Goal: Information Seeking & Learning: Learn about a topic

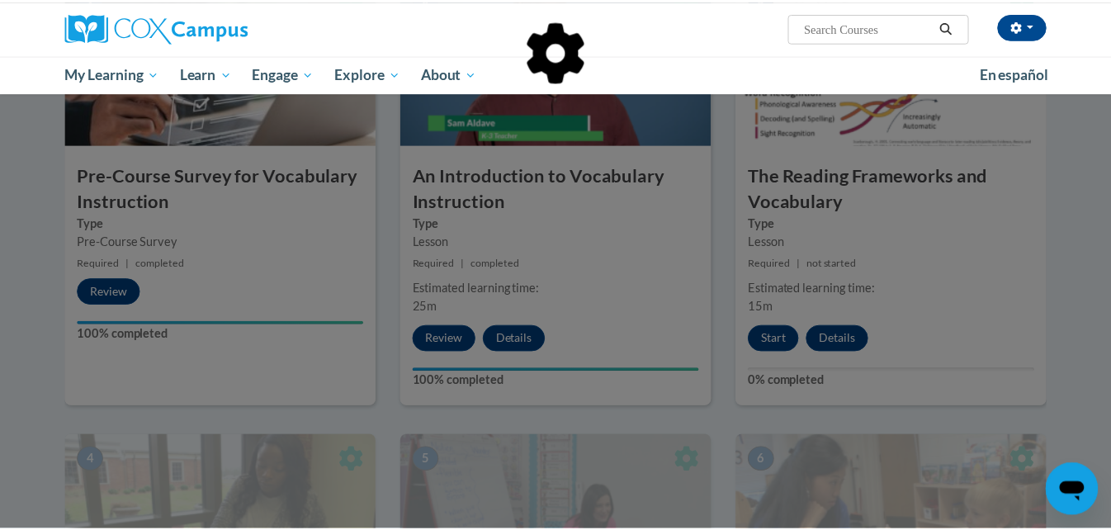
scroll to position [494, 0]
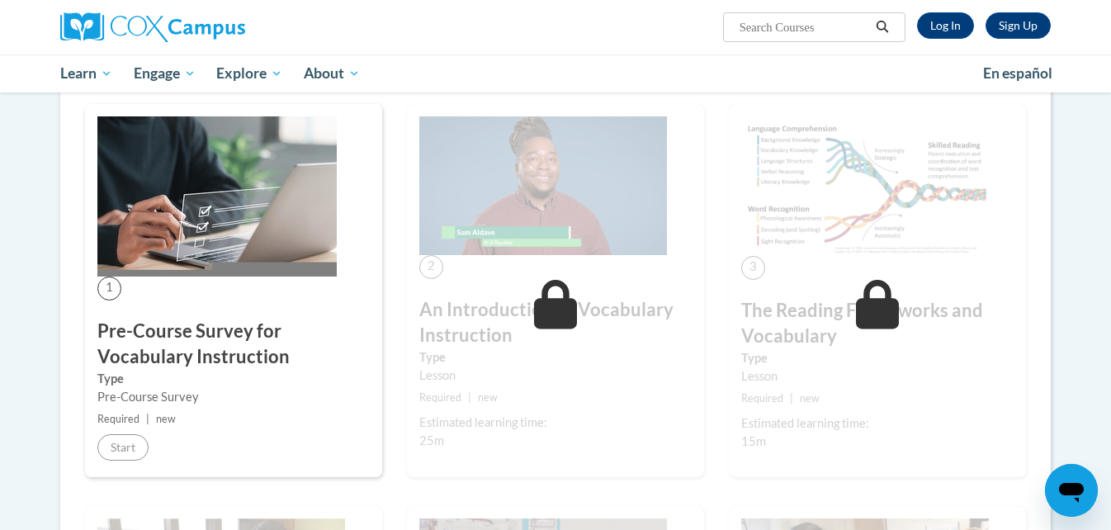
scroll to position [276, 0]
click at [944, 26] on link "Log In" at bounding box center [945, 25] width 57 height 26
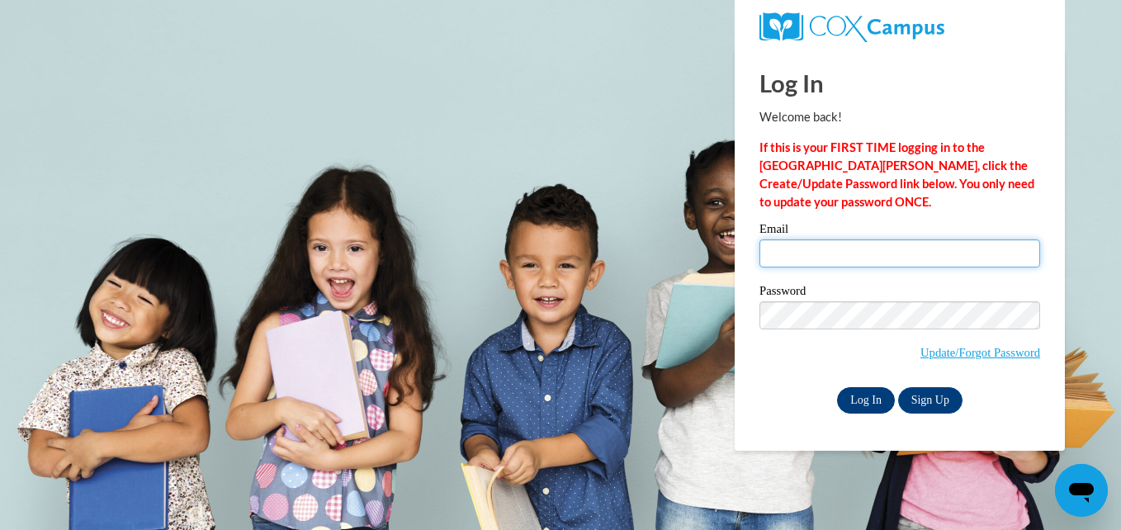
type input "hgmonighan1s@semo.edu"
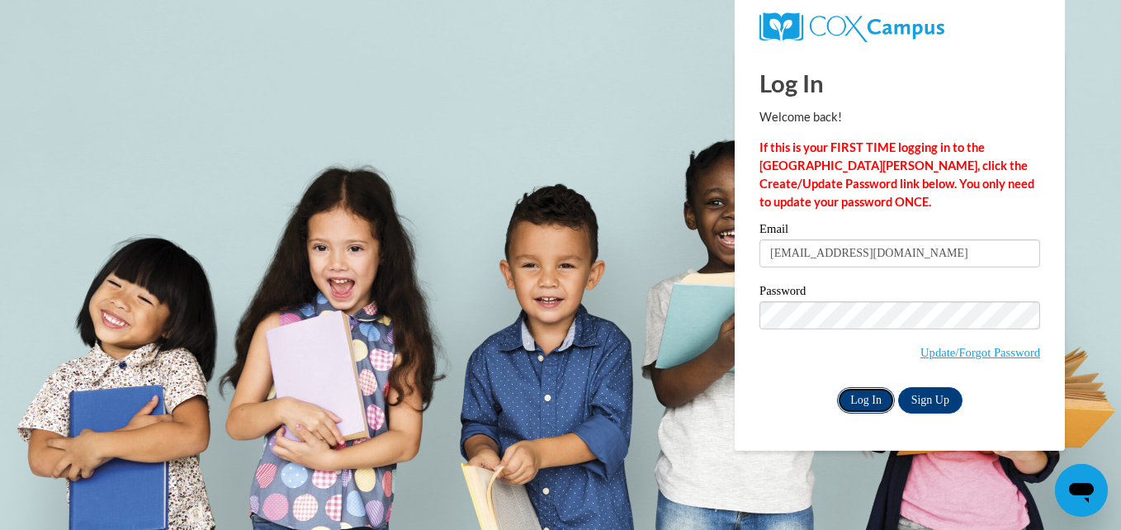
click at [857, 407] on input "Log In" at bounding box center [866, 400] width 58 height 26
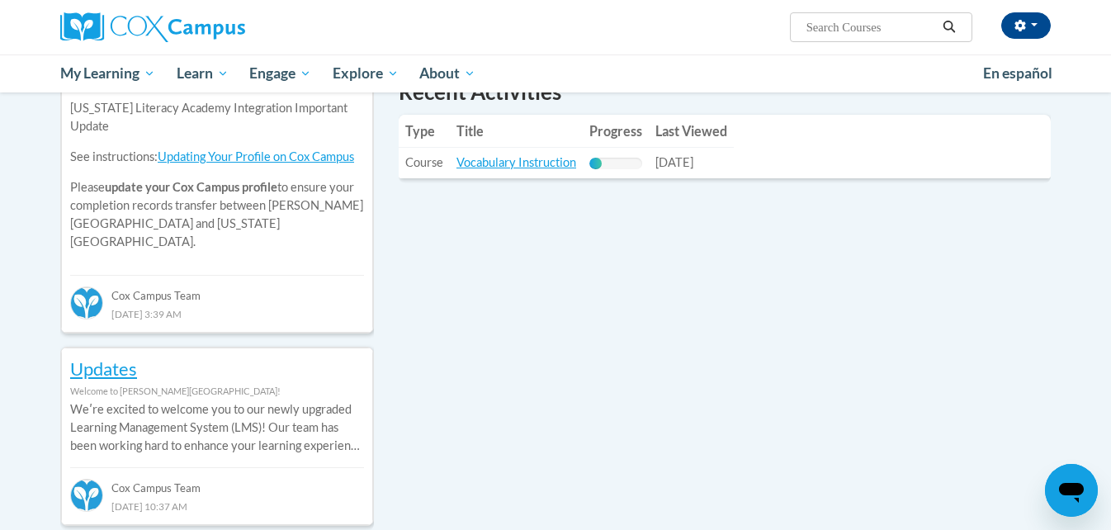
scroll to position [555, 0]
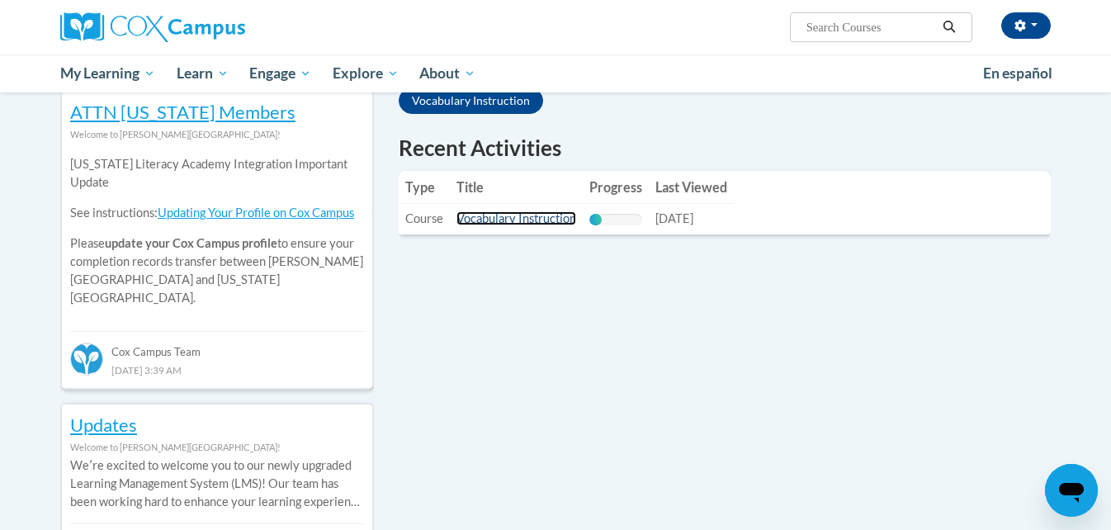
click at [523, 216] on link "Vocabulary Instruction" at bounding box center [516, 218] width 120 height 14
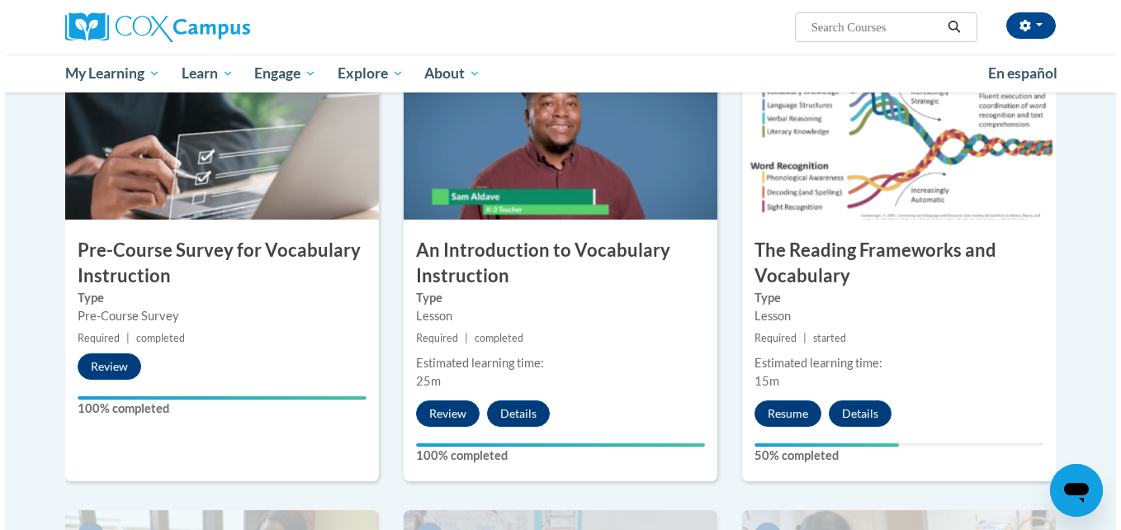
scroll to position [377, 0]
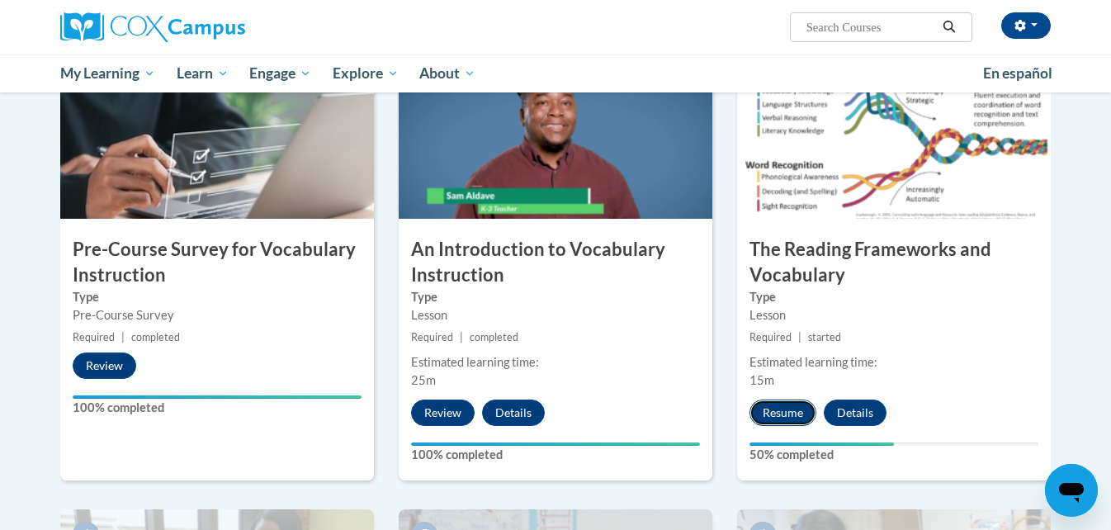
click at [784, 409] on button "Resume" at bounding box center [783, 413] width 67 height 26
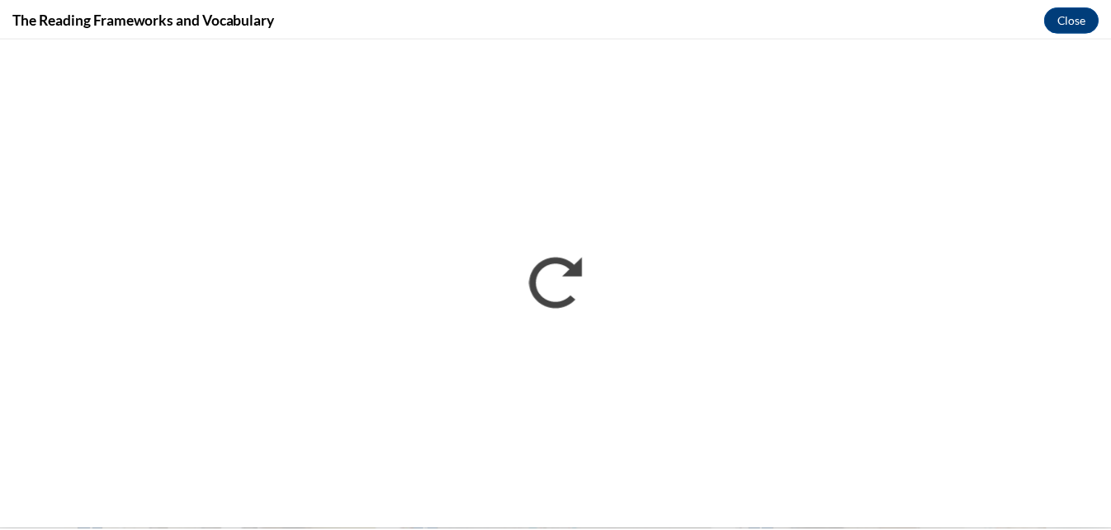
scroll to position [0, 0]
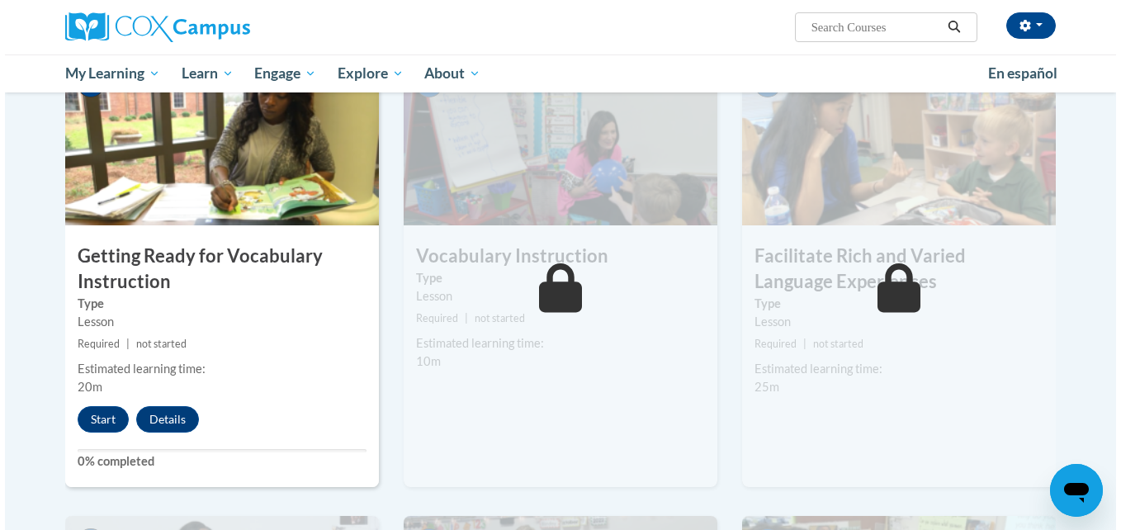
scroll to position [827, 0]
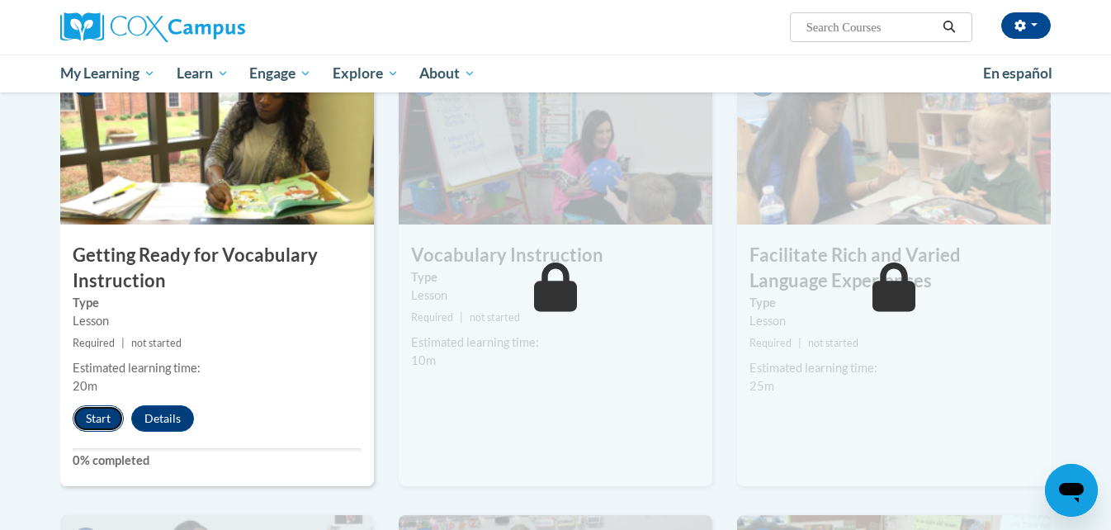
click at [100, 412] on button "Start" at bounding box center [98, 418] width 51 height 26
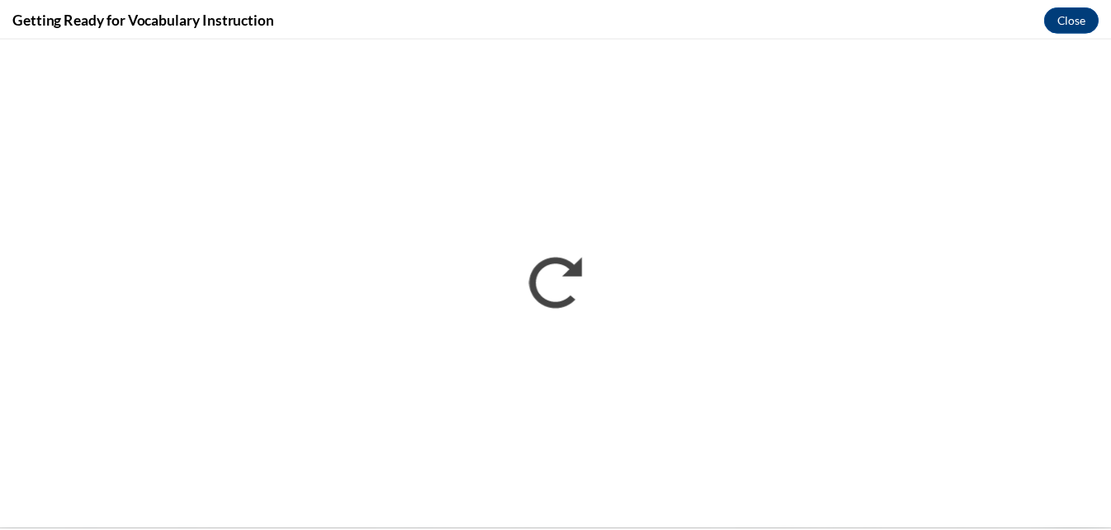
scroll to position [0, 0]
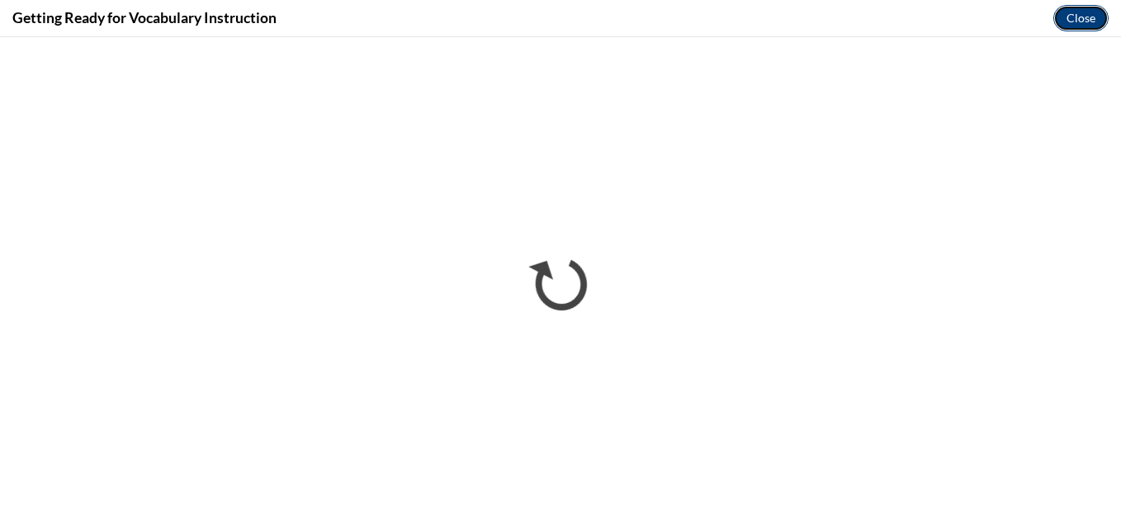
click at [1079, 23] on button "Close" at bounding box center [1080, 18] width 55 height 26
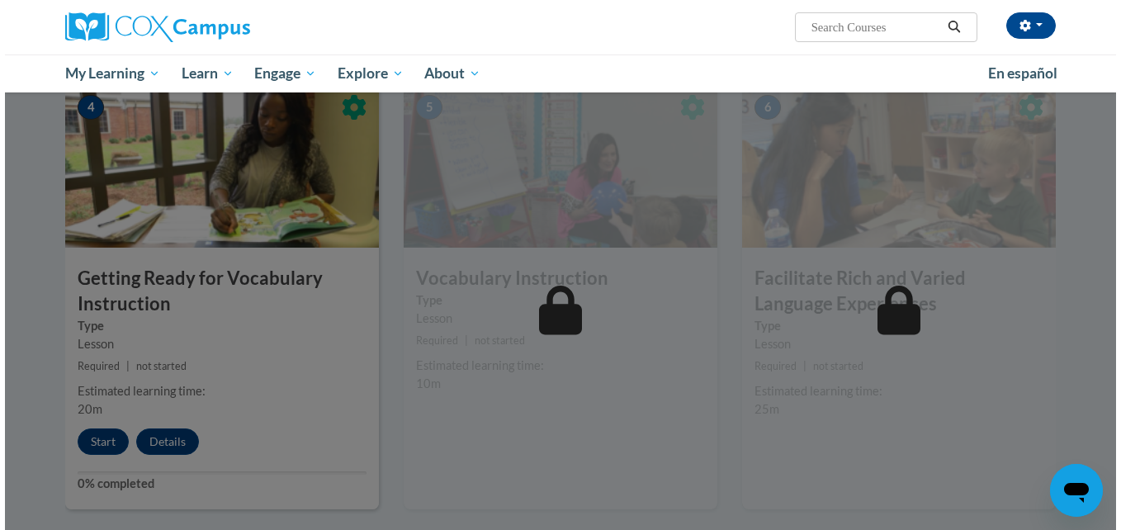
scroll to position [805, 0]
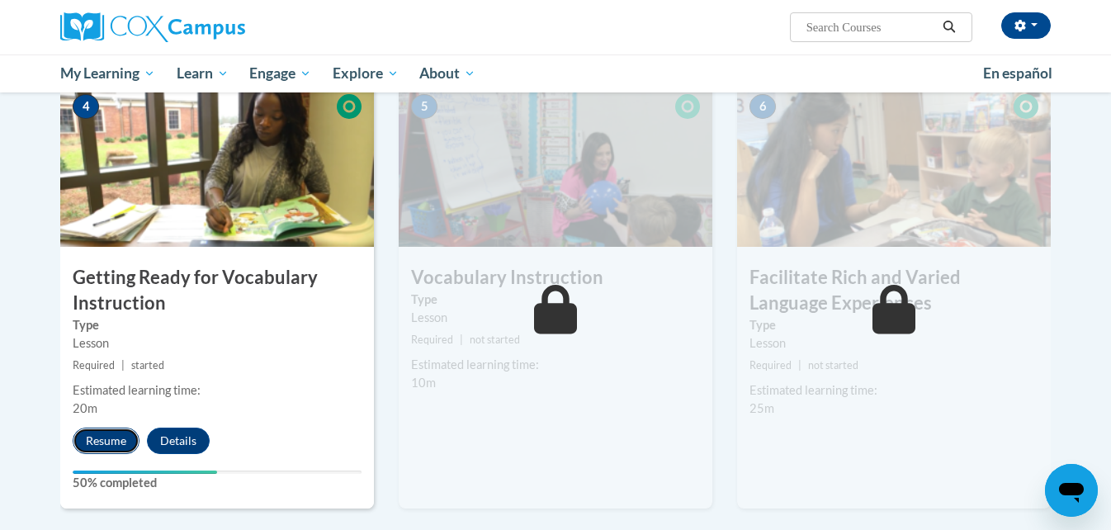
click at [128, 433] on button "Resume" at bounding box center [106, 441] width 67 height 26
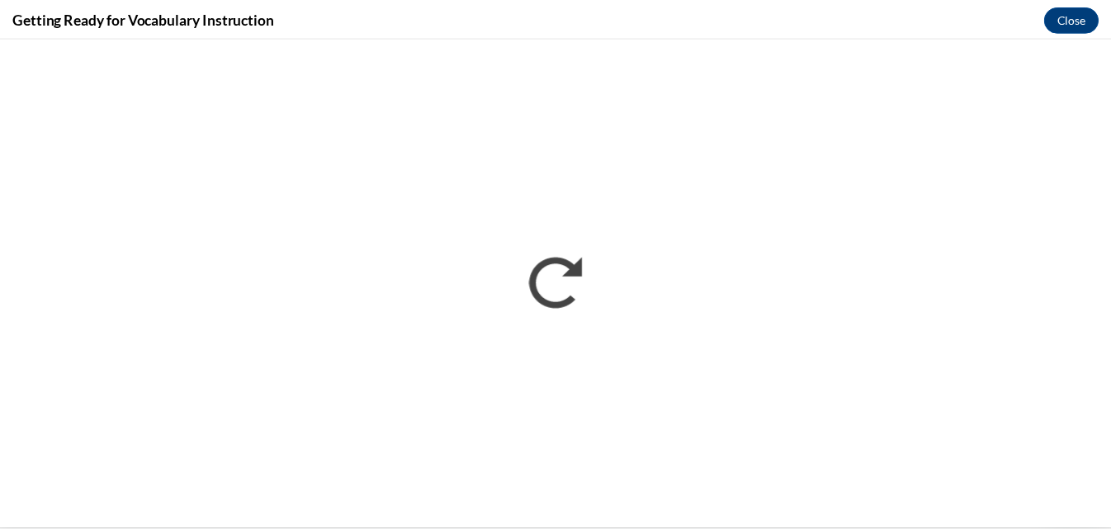
scroll to position [0, 0]
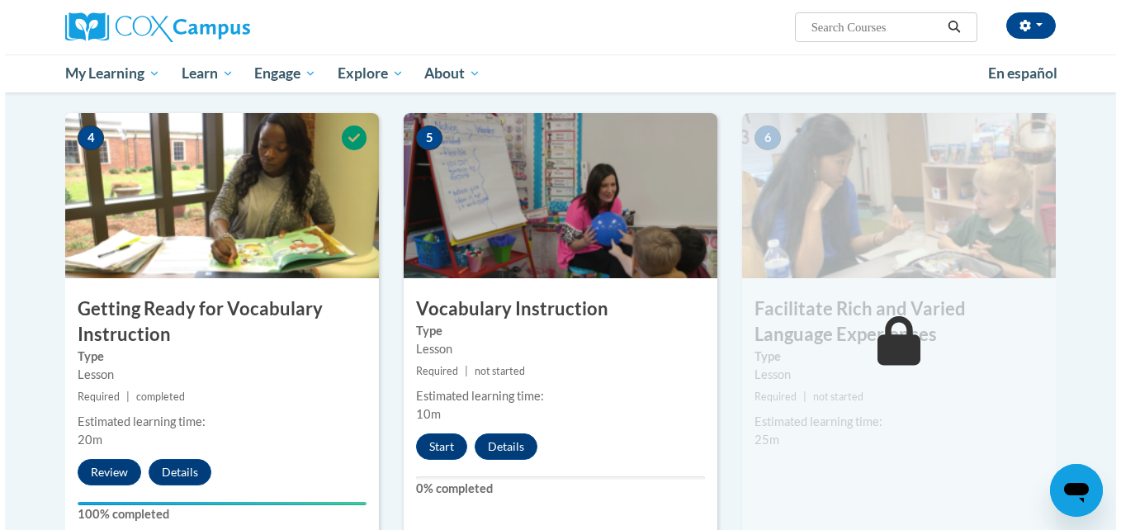
scroll to position [773, 0]
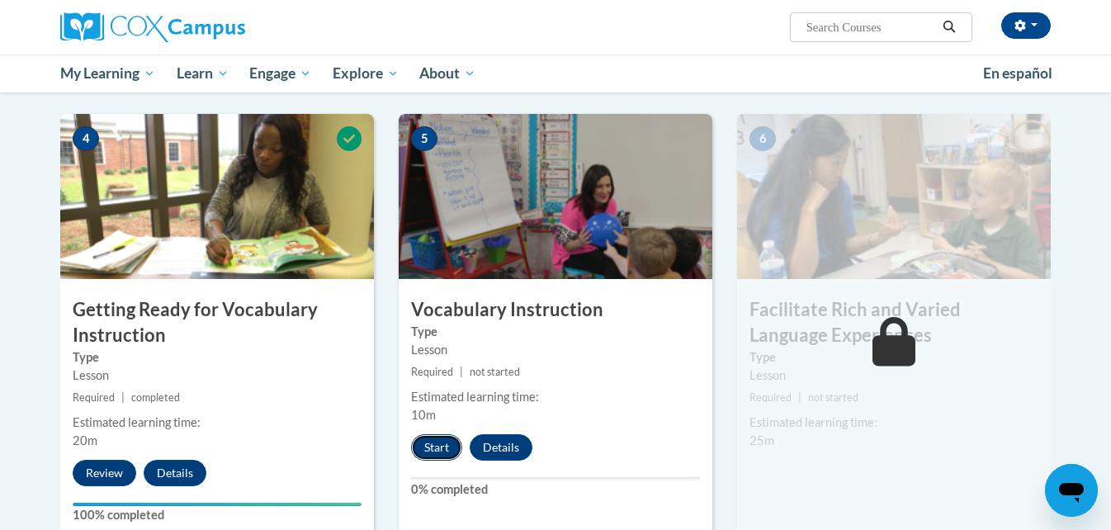
click at [441, 445] on button "Start" at bounding box center [436, 447] width 51 height 26
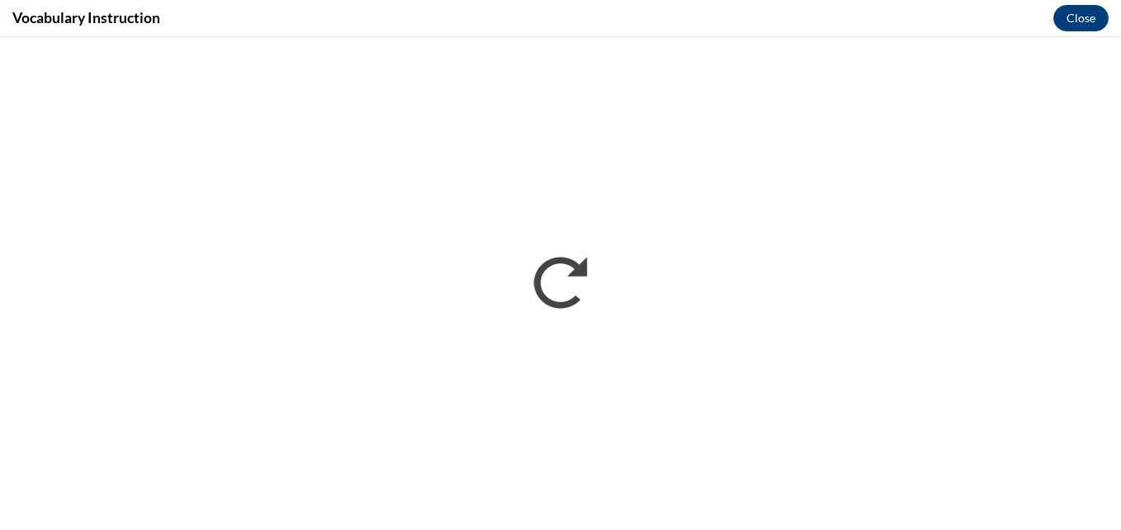
scroll to position [0, 0]
